Goal: Navigation & Orientation: Find specific page/section

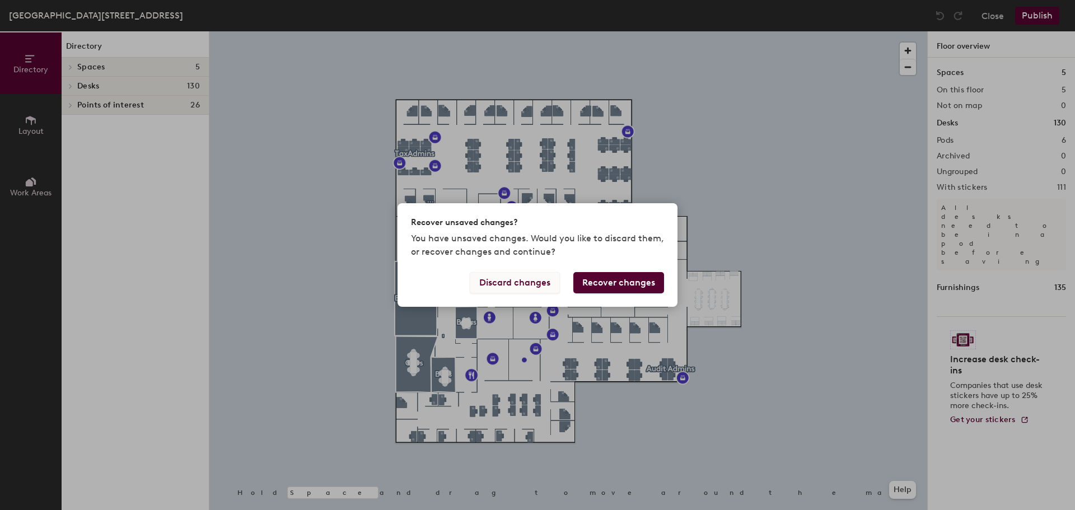
click at [530, 291] on button "Discard changes" at bounding box center [515, 282] width 90 height 21
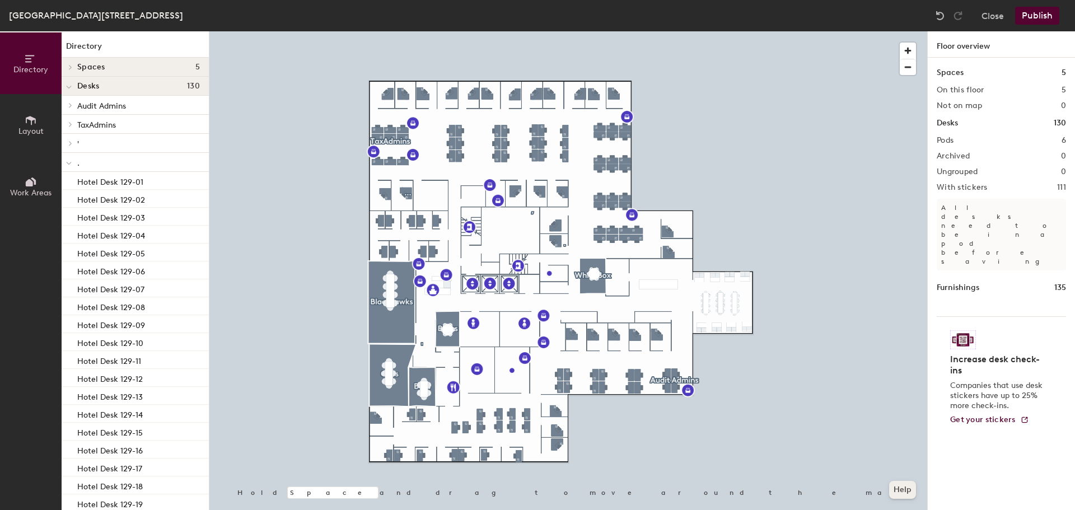
click at [909, 487] on button "Help" at bounding box center [902, 490] width 27 height 18
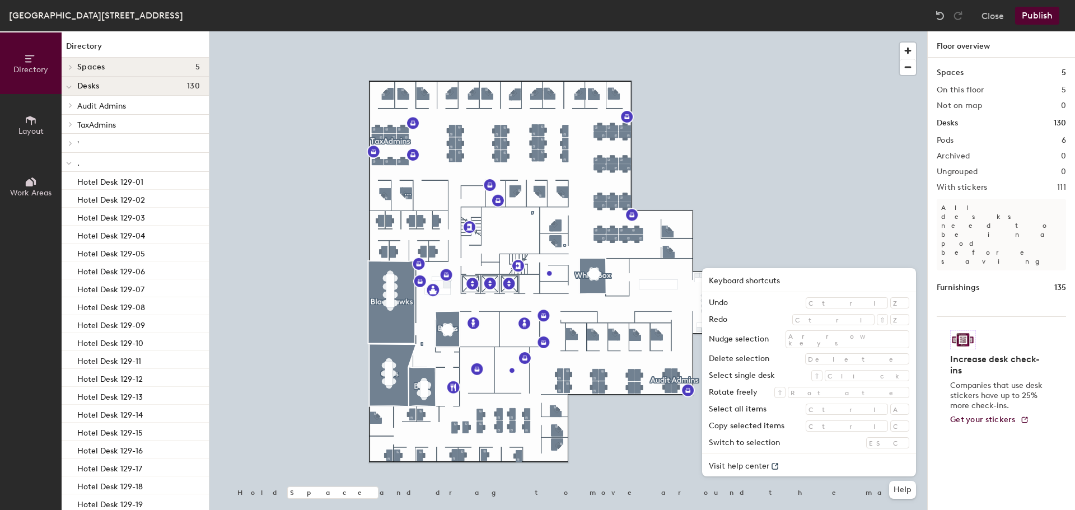
click at [969, 479] on div "Spaces 5 On this floor 5 Not on map 0 Desks 130 Pods 6 Archived 0 Ungrouped 0 W…" at bounding box center [1001, 297] width 147 height 479
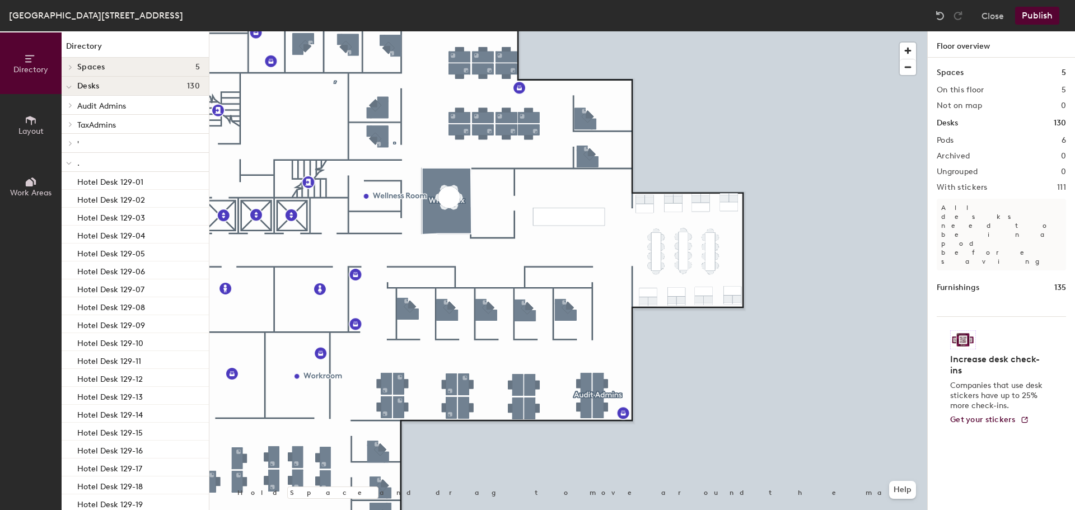
drag, startPoint x: 830, startPoint y: 390, endPoint x: 1009, endPoint y: 83, distance: 355.6
click at [1010, 83] on div "Spaces 5 On this floor 5 Not on map 0 Desks 130 Pods 6 Archived 0 Ungrouped 0 W…" at bounding box center [1001, 297] width 147 height 479
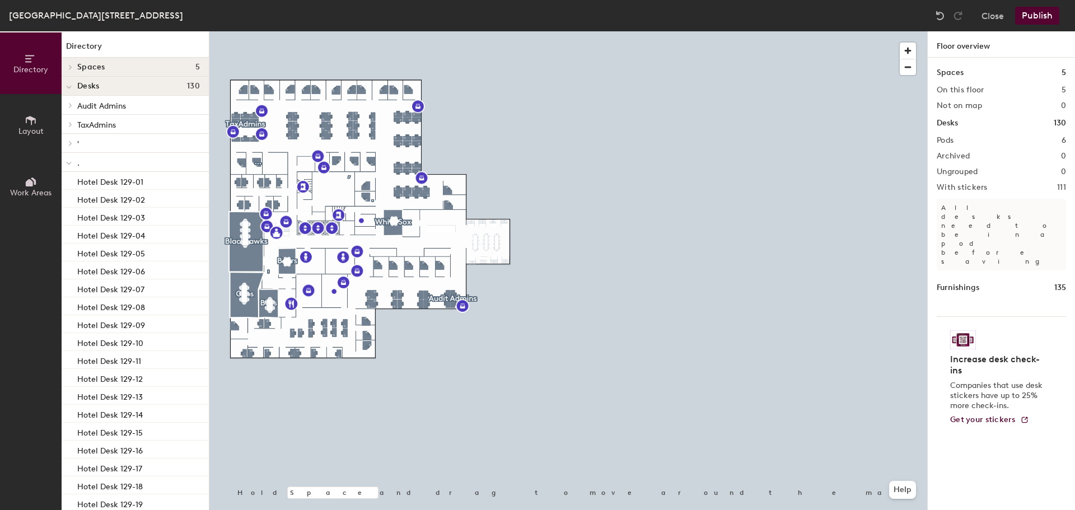
click at [33, 121] on icon at bounding box center [31, 120] width 12 height 12
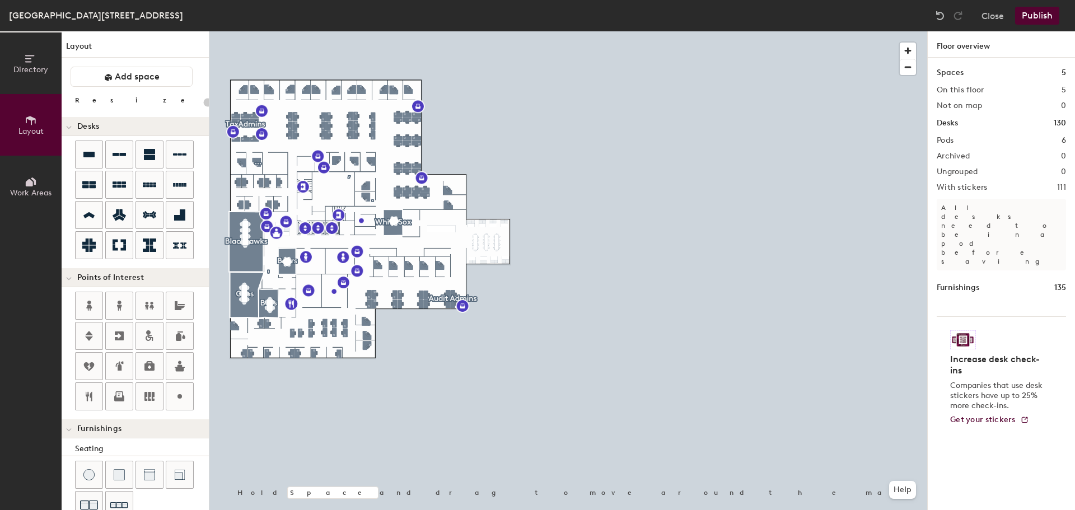
click at [42, 57] on button "Directory" at bounding box center [31, 63] width 62 height 62
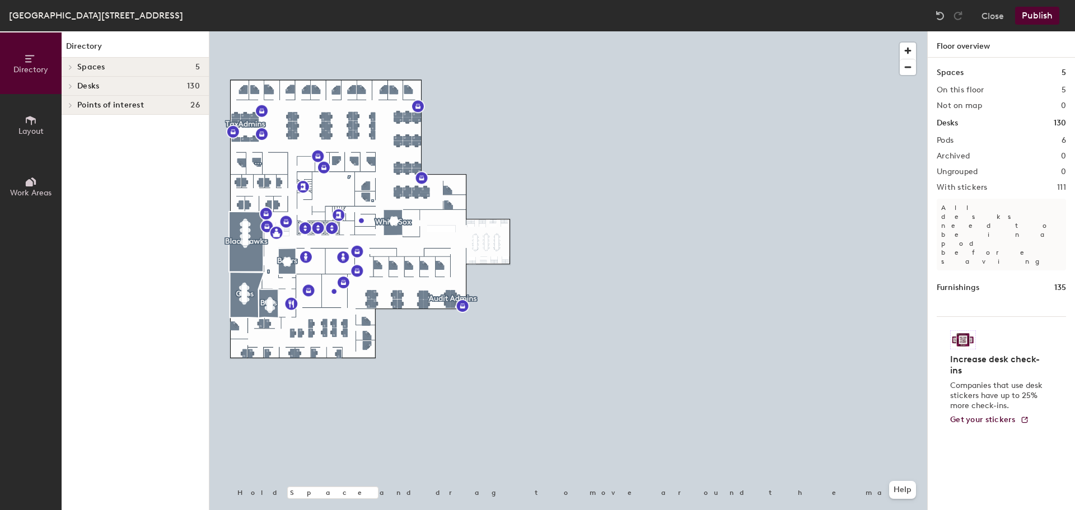
click at [74, 69] on span at bounding box center [70, 67] width 10 height 6
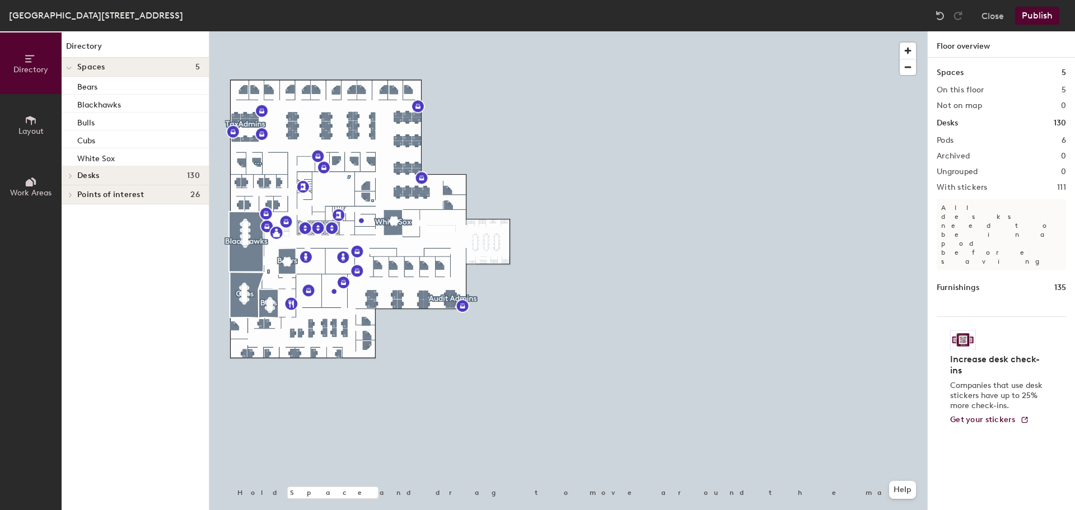
click at [76, 65] on div at bounding box center [69, 67] width 15 height 18
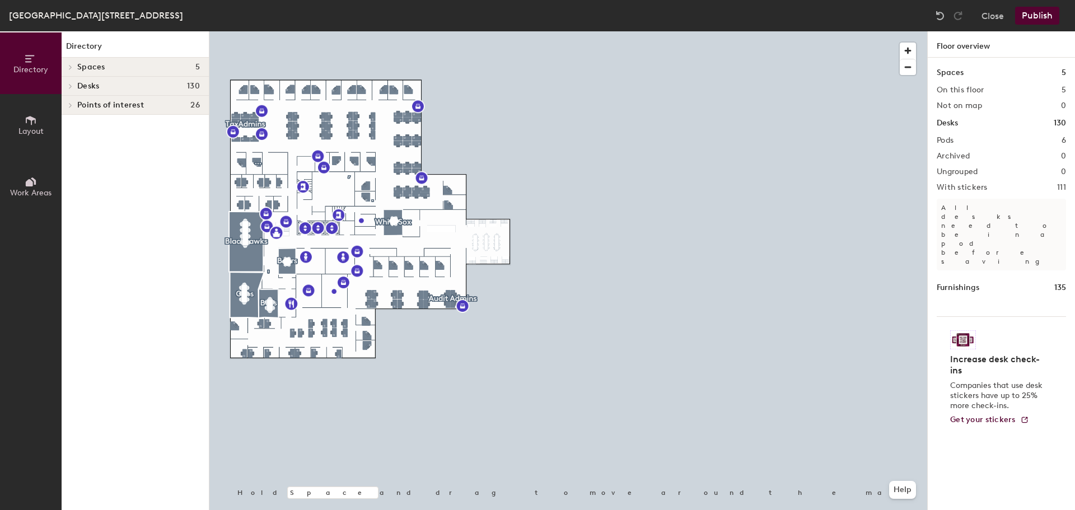
click at [77, 92] on div "Desks 130" at bounding box center [135, 86] width 147 height 19
click at [68, 139] on div at bounding box center [69, 143] width 15 height 18
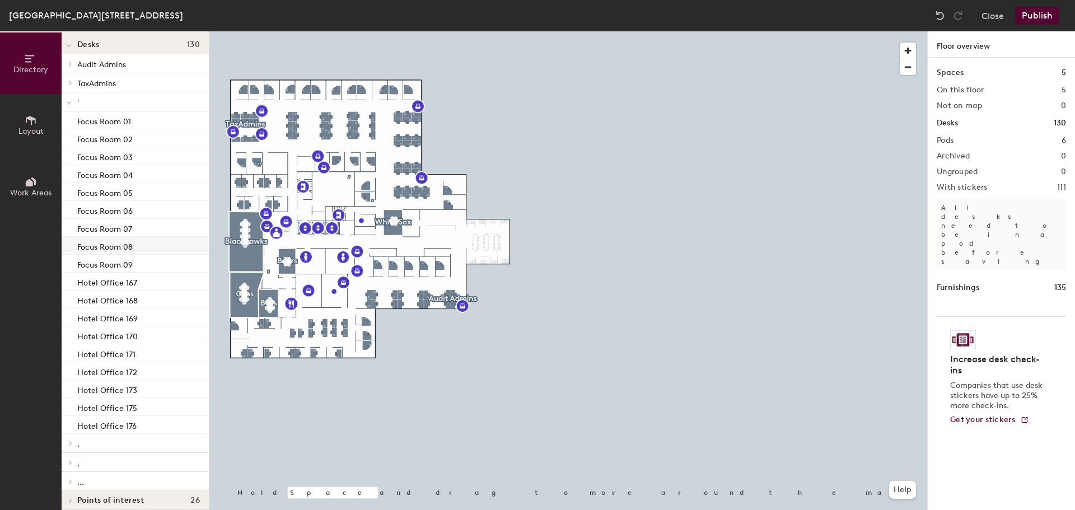
scroll to position [50, 0]
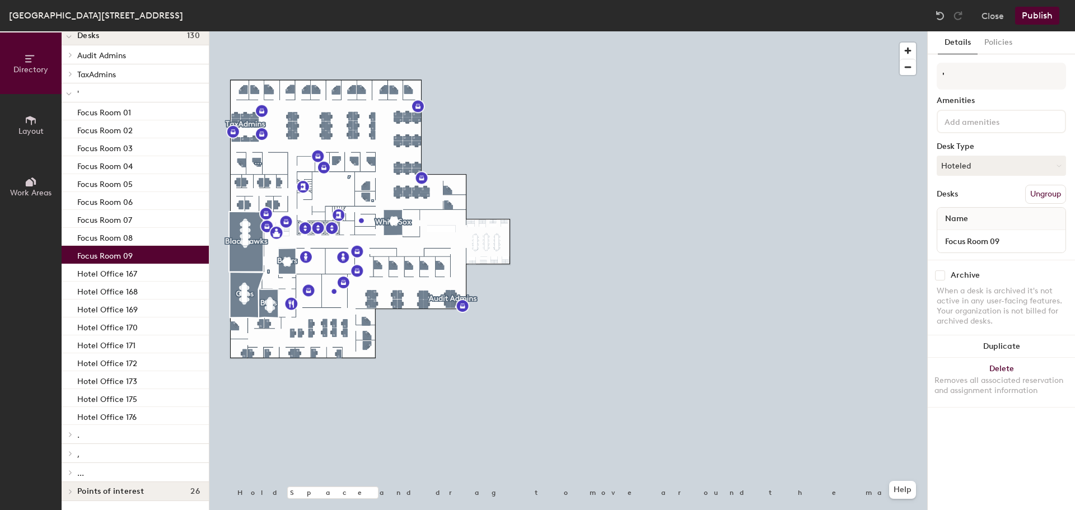
click at [104, 246] on div "Focus Room 09" at bounding box center [135, 255] width 147 height 18
click at [979, 161] on button "Hoteled" at bounding box center [1001, 166] width 129 height 20
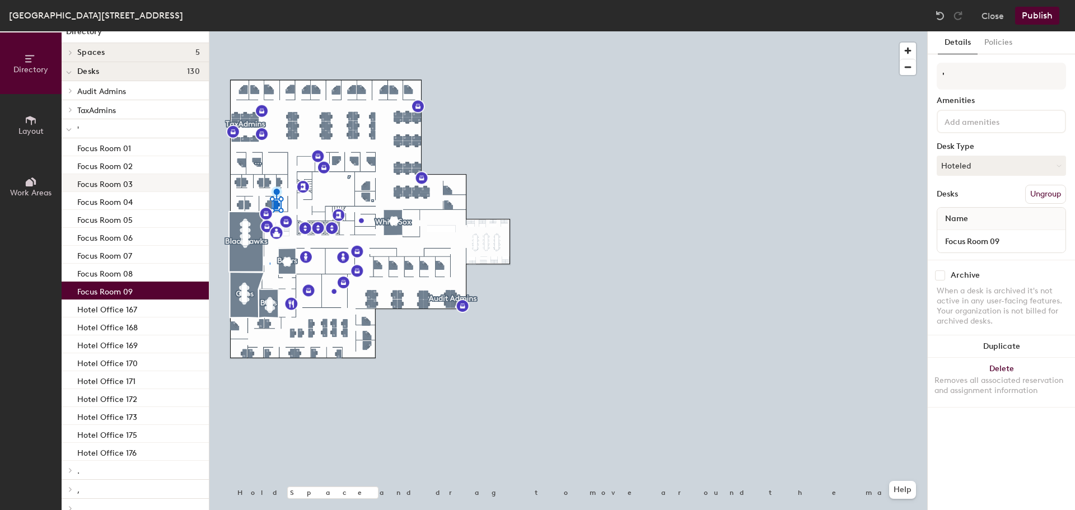
scroll to position [0, 0]
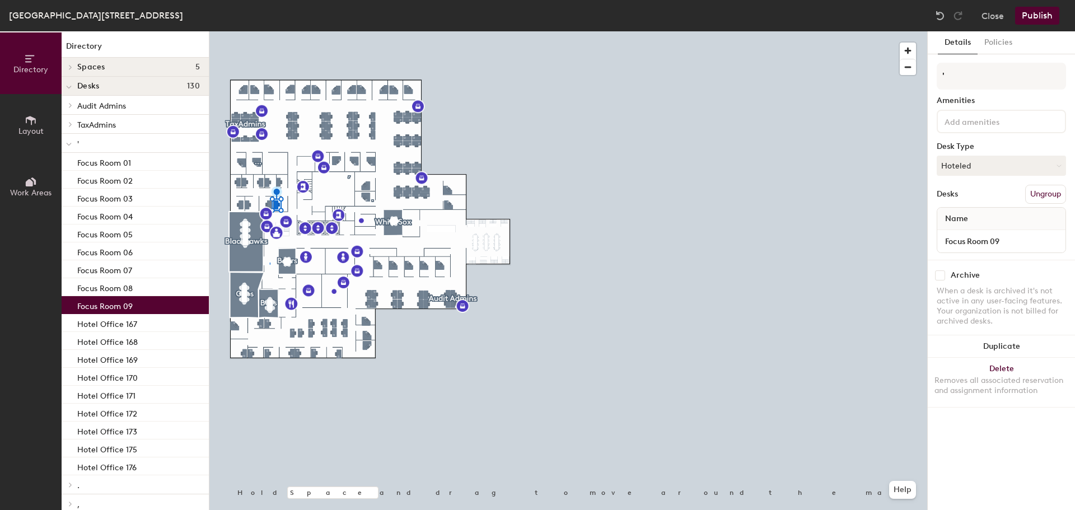
click at [69, 123] on icon at bounding box center [70, 124] width 2 height 4
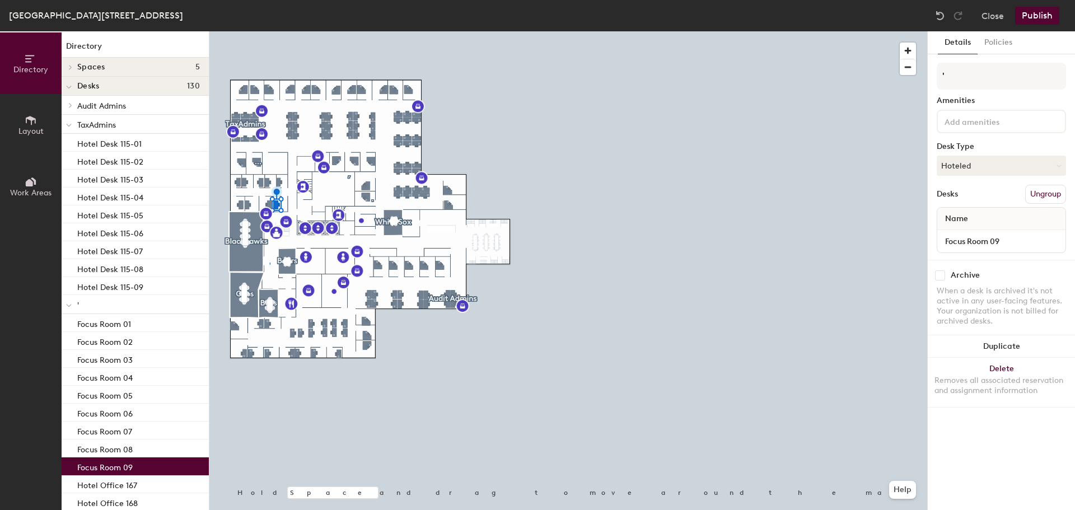
click at [72, 108] on div at bounding box center [69, 105] width 15 height 18
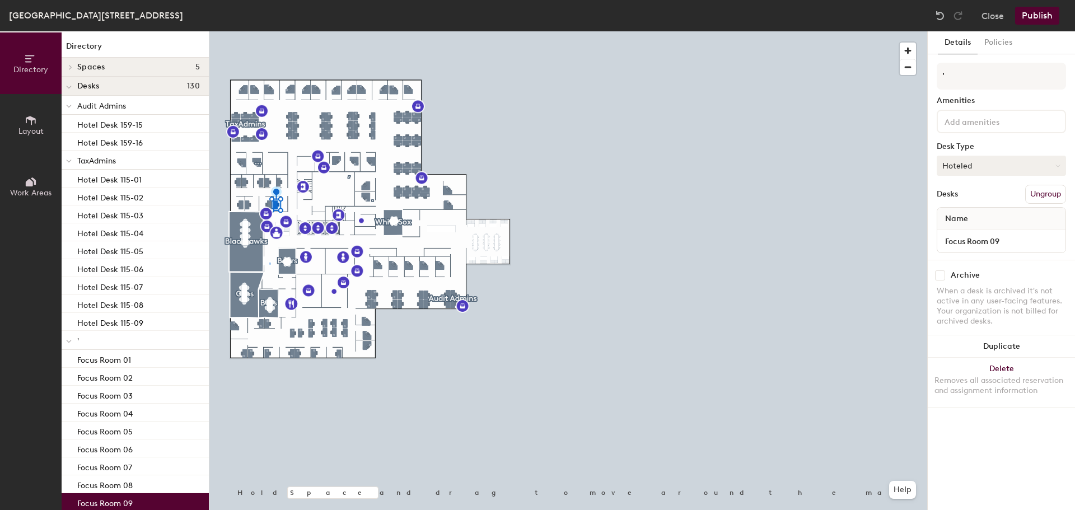
click at [952, 170] on button "Hoteled" at bounding box center [1001, 166] width 129 height 20
click at [952, 167] on button "Hoteled" at bounding box center [1001, 166] width 129 height 20
click at [991, 56] on div "Details Policies ' Amenities Desk Type Hoteled Desks Ungroup Name Focus Room 09…" at bounding box center [1001, 270] width 147 height 479
click at [991, 48] on button "Policies" at bounding box center [997, 42] width 41 height 23
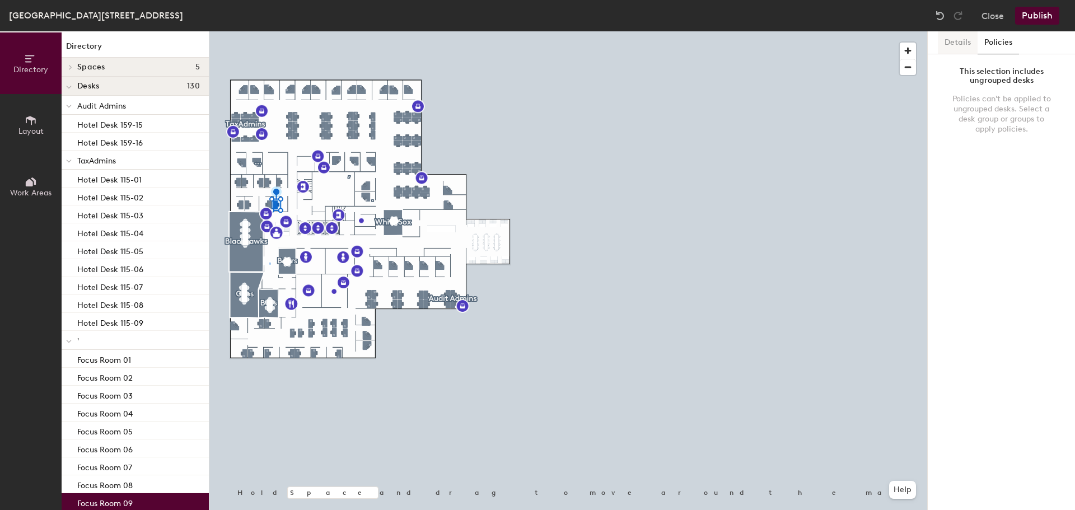
click at [965, 46] on button "Details" at bounding box center [958, 42] width 40 height 23
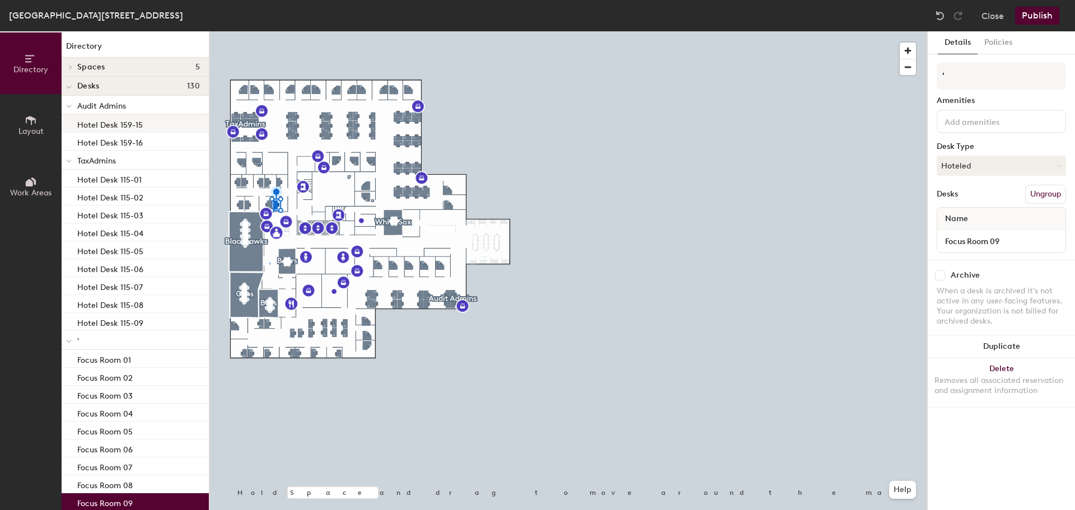
click at [116, 130] on div "Hotel Desk 159-15" at bounding box center [135, 124] width 147 height 18
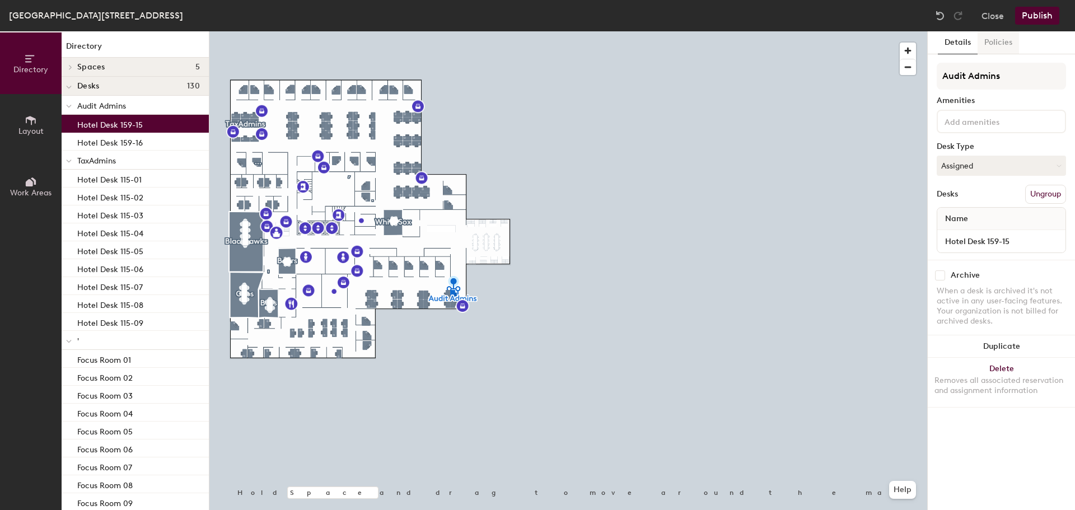
click at [1013, 47] on button "Policies" at bounding box center [997, 42] width 41 height 23
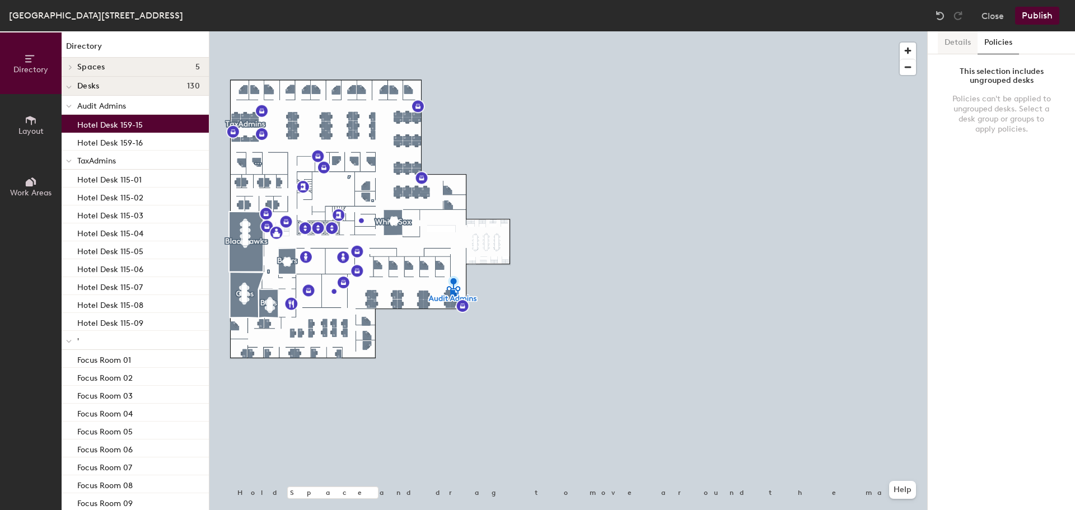
click at [968, 39] on button "Details" at bounding box center [958, 42] width 40 height 23
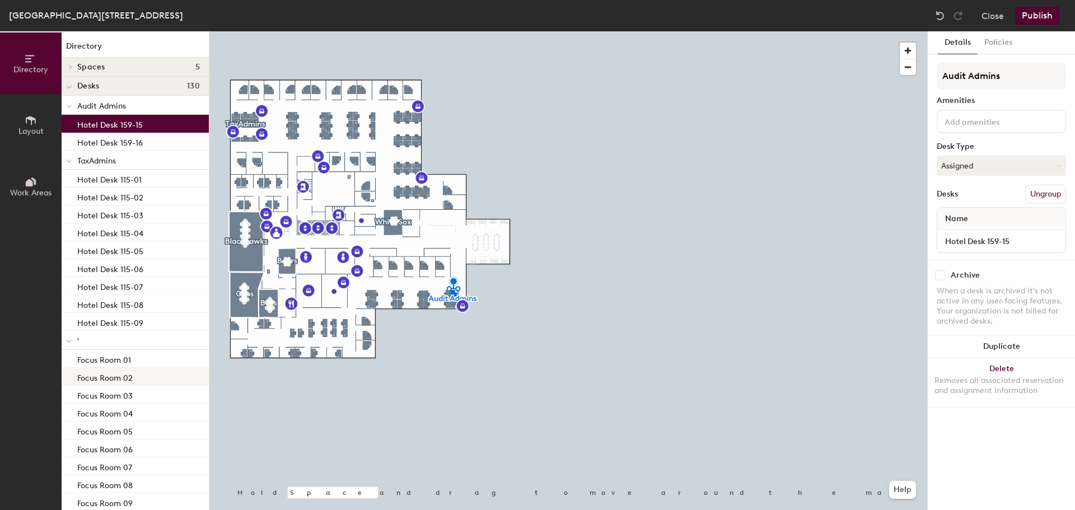
click at [99, 371] on p "Focus Room 02" at bounding box center [104, 376] width 55 height 13
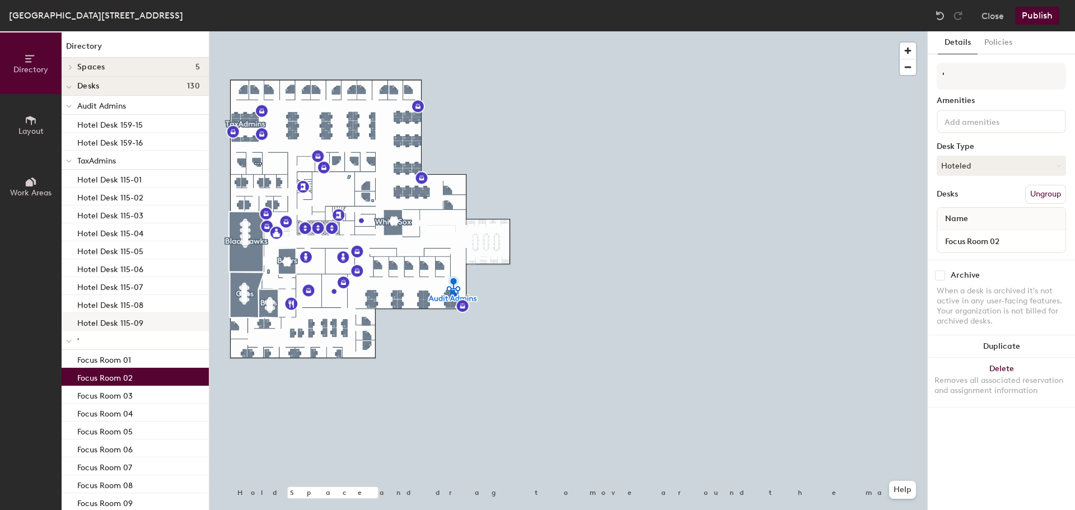
click at [110, 317] on p "Hotel Desk 115-09" at bounding box center [110, 321] width 66 height 13
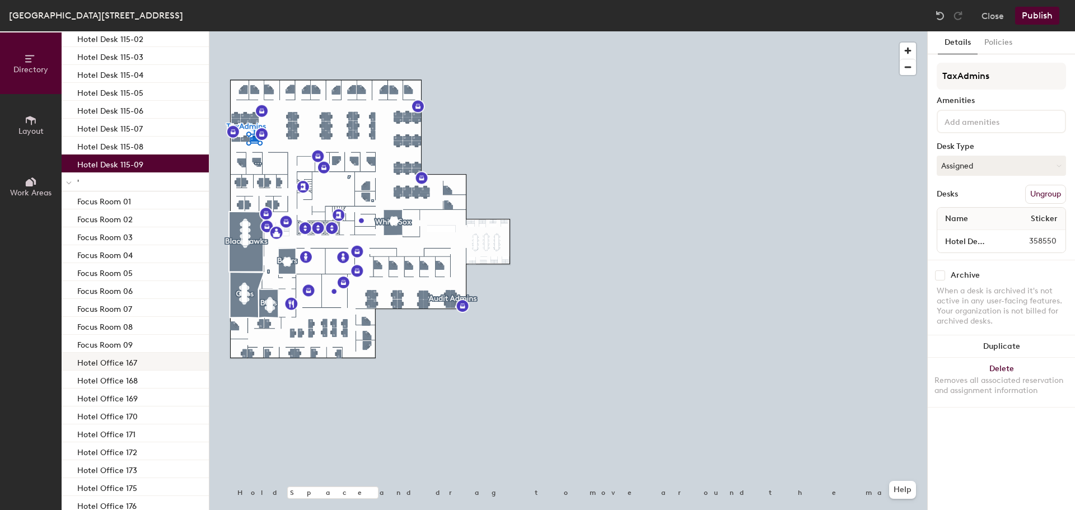
scroll to position [247, 0]
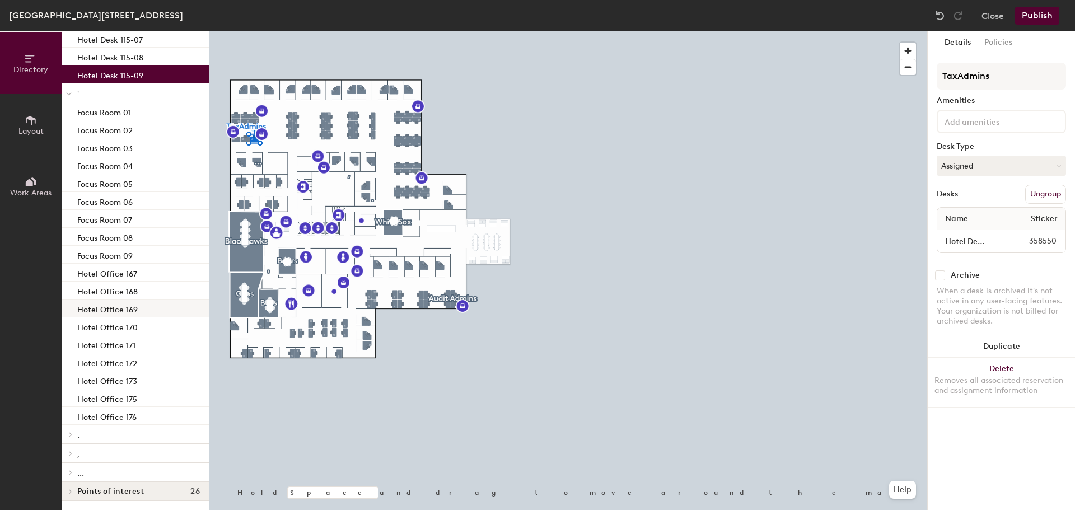
click at [100, 317] on div "Hotel Office 169" at bounding box center [135, 309] width 147 height 18
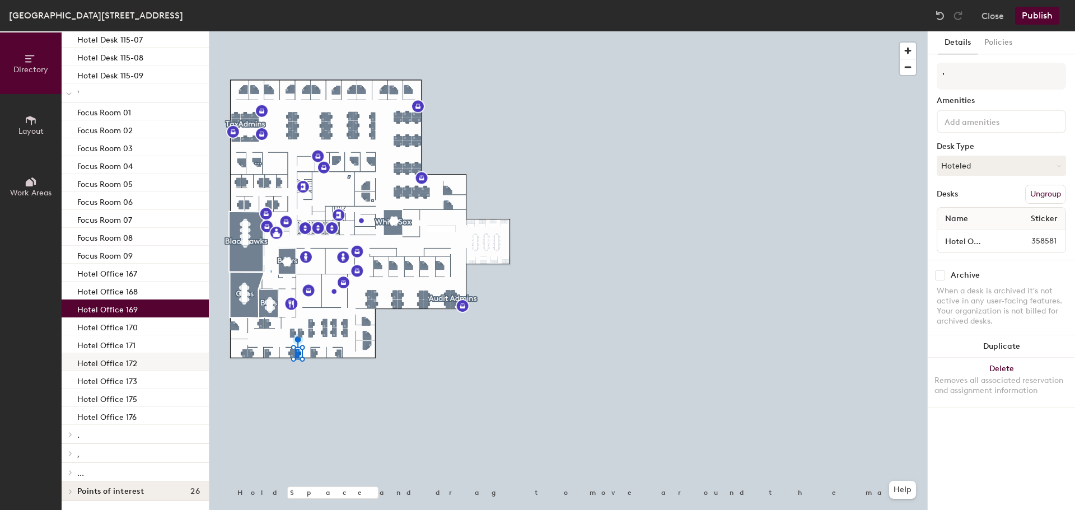
click at [109, 362] on p "Hotel Office 172" at bounding box center [107, 361] width 60 height 13
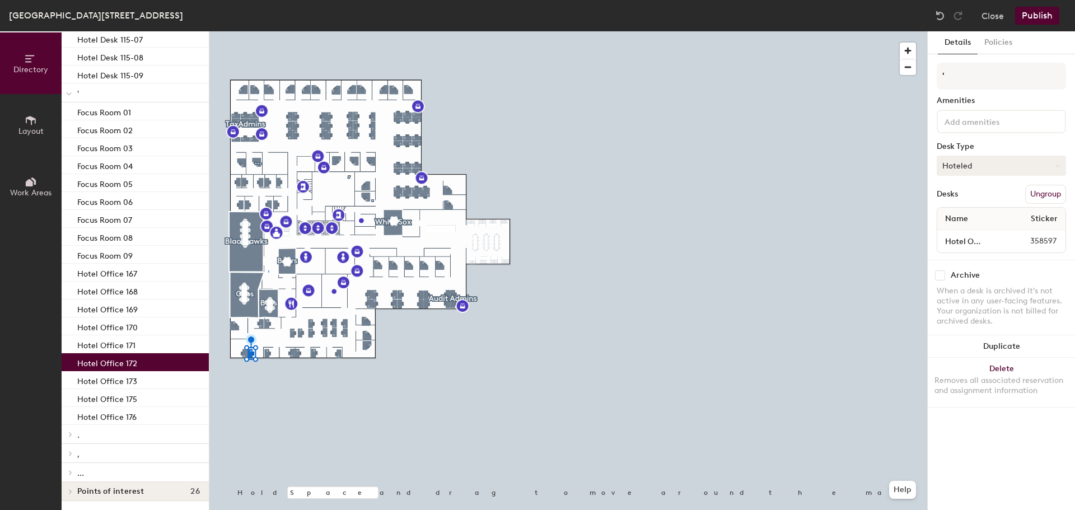
click at [975, 162] on button "Hoteled" at bounding box center [1001, 166] width 129 height 20
click at [988, 44] on button "Policies" at bounding box center [997, 42] width 41 height 23
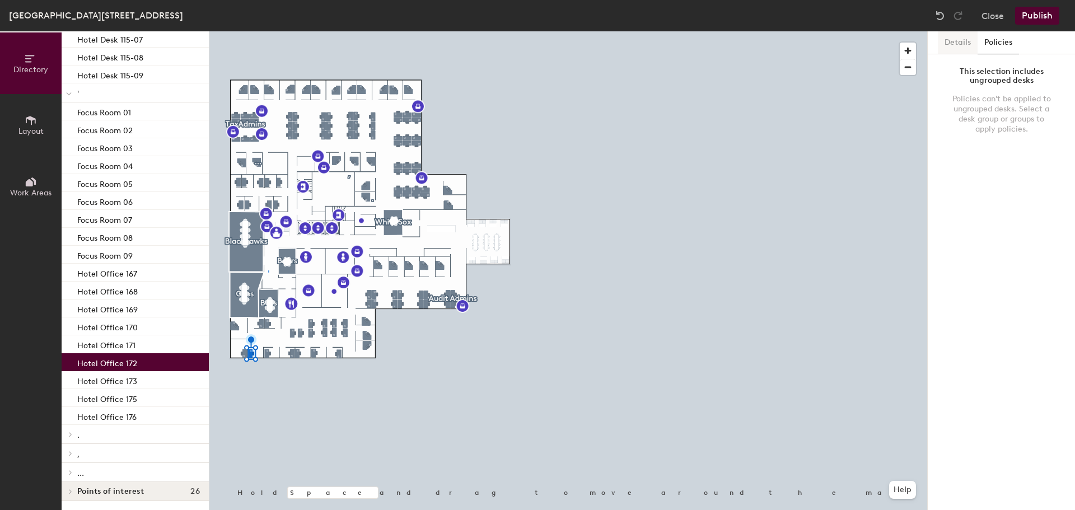
click at [966, 42] on button "Details" at bounding box center [958, 42] width 40 height 23
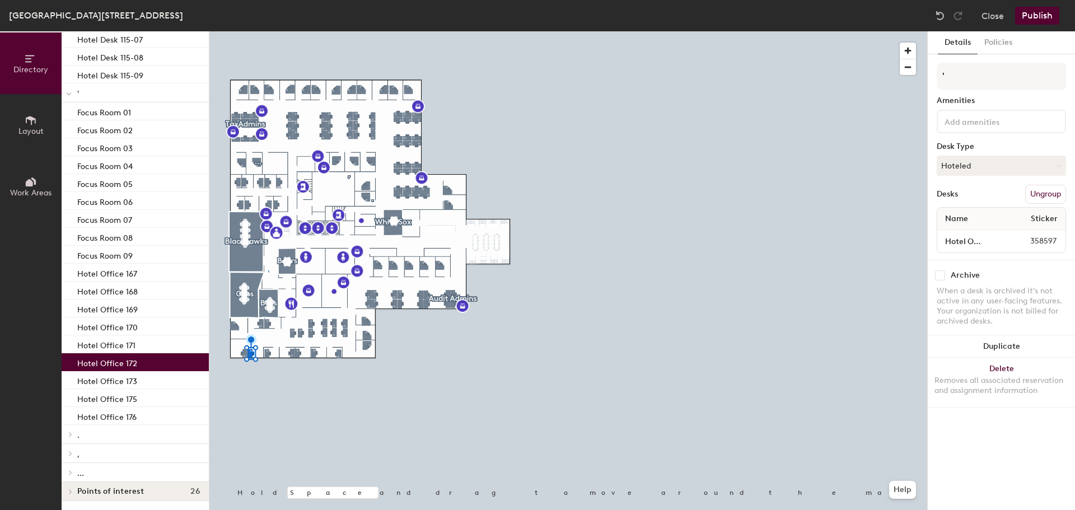
click at [39, 123] on button "Layout" at bounding box center [31, 125] width 62 height 62
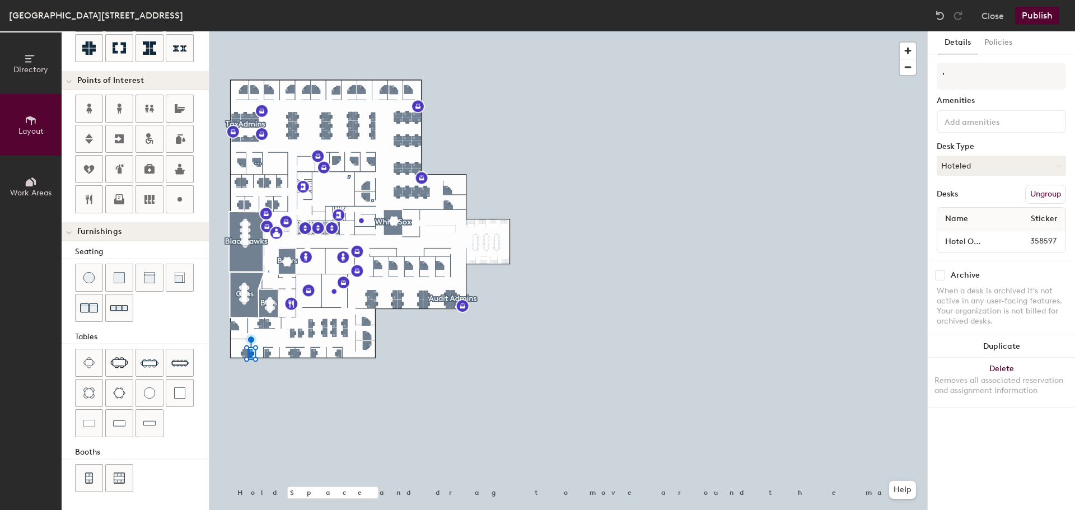
scroll to position [197, 0]
